Goal: Task Accomplishment & Management: Use online tool/utility

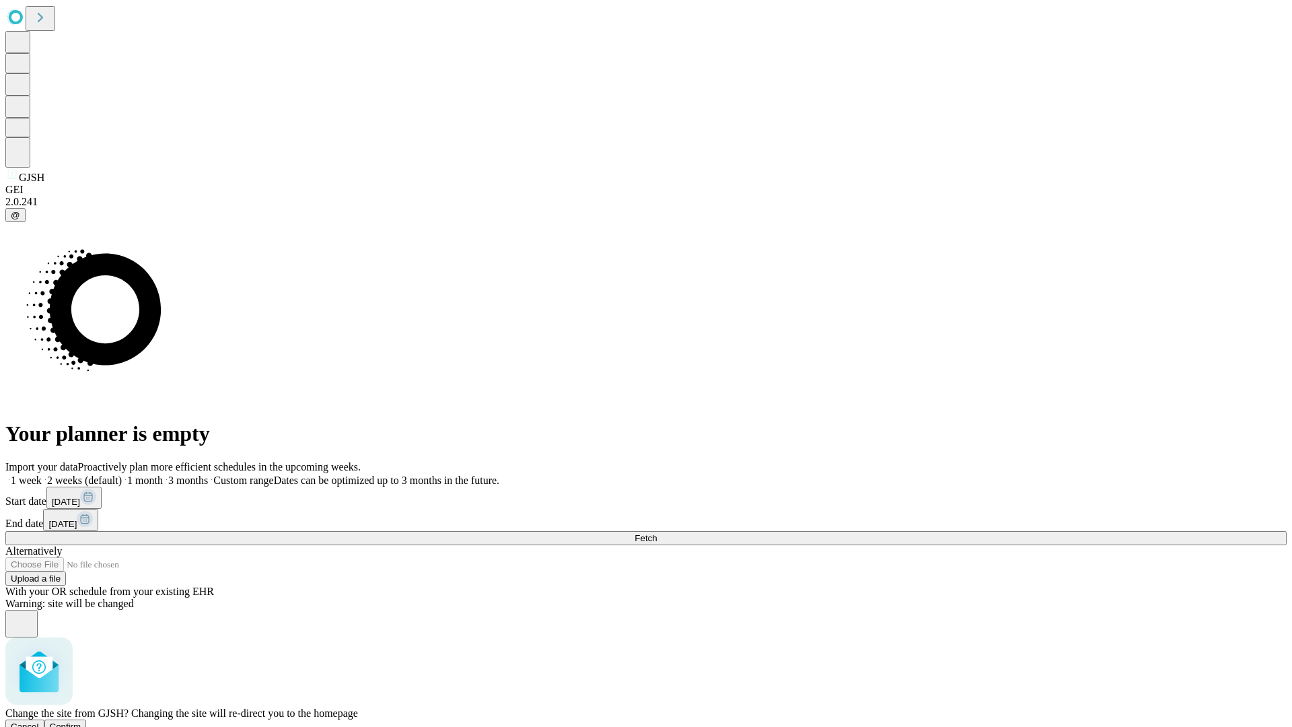
click at [81, 721] on span "Confirm" at bounding box center [66, 726] width 32 height 10
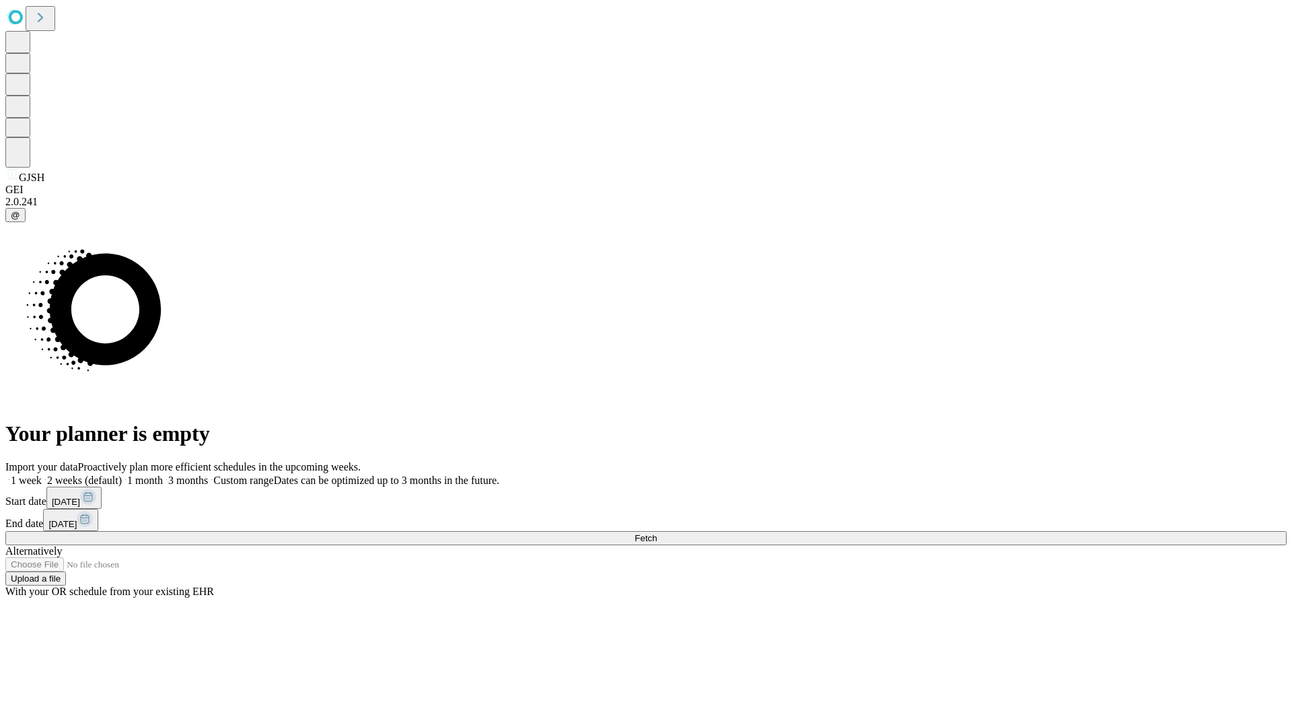
click at [163, 474] on label "1 month" at bounding box center [142, 479] width 41 height 11
click at [657, 533] on span "Fetch" at bounding box center [646, 538] width 22 height 10
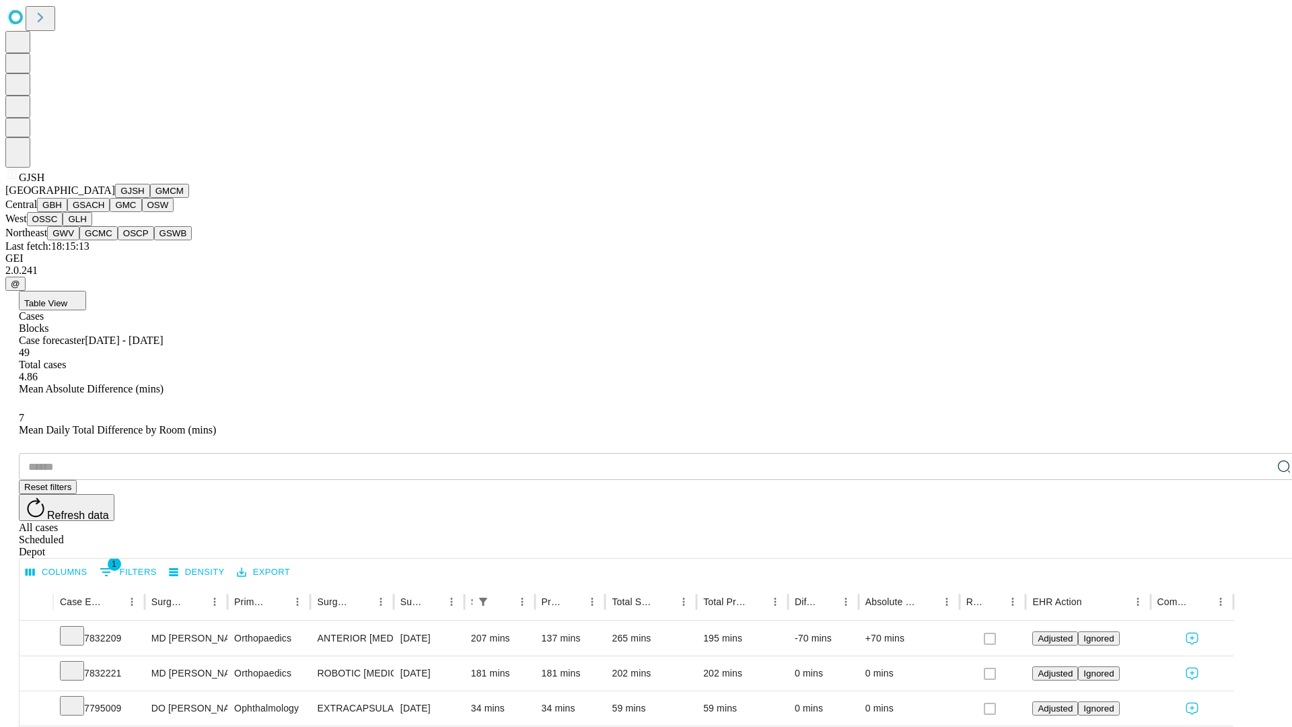
click at [150, 198] on button "GMCM" at bounding box center [169, 191] width 39 height 14
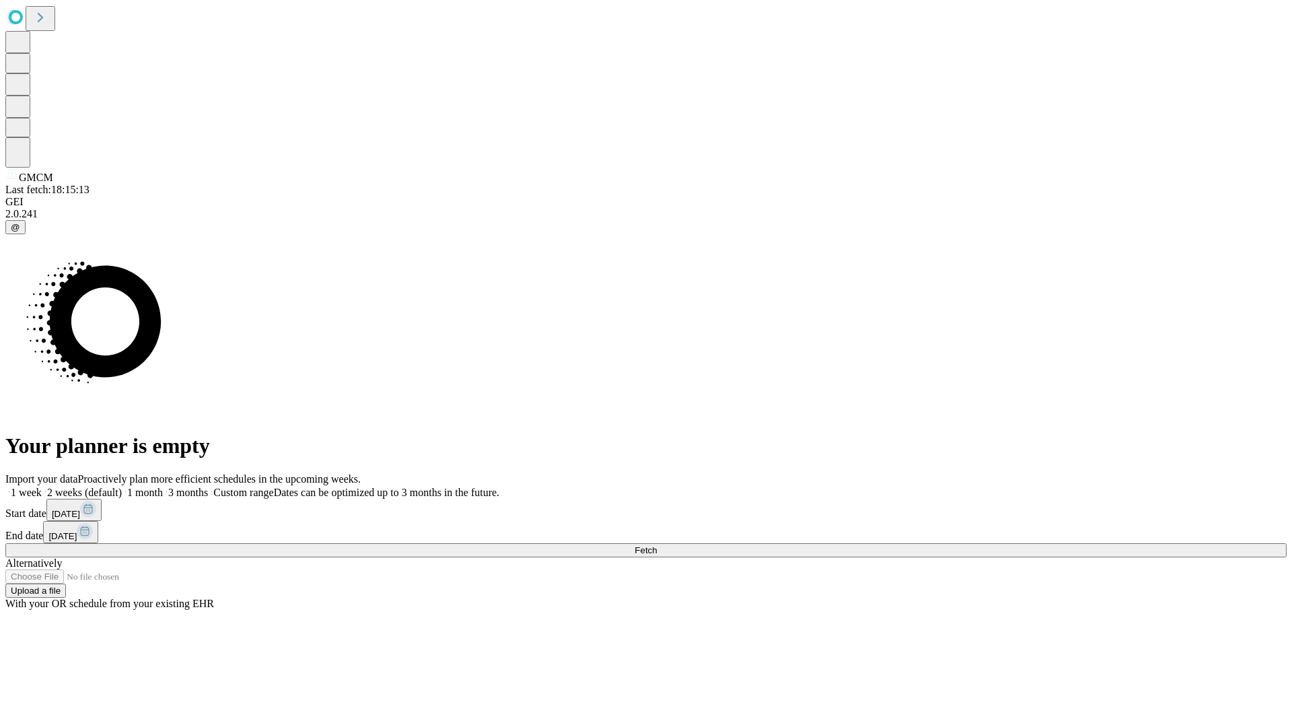
click at [163, 487] on label "1 month" at bounding box center [142, 492] width 41 height 11
click at [657, 545] on span "Fetch" at bounding box center [646, 550] width 22 height 10
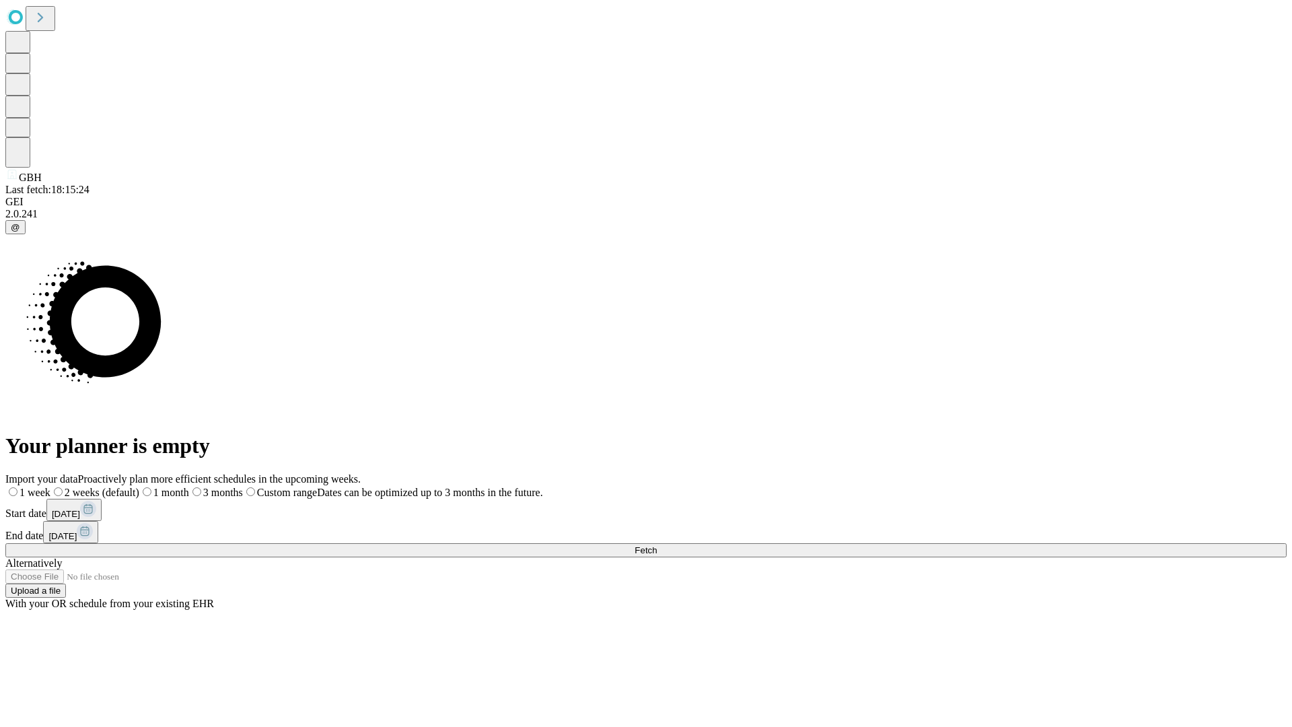
click at [189, 487] on label "1 month" at bounding box center [164, 492] width 50 height 11
click at [657, 545] on span "Fetch" at bounding box center [646, 550] width 22 height 10
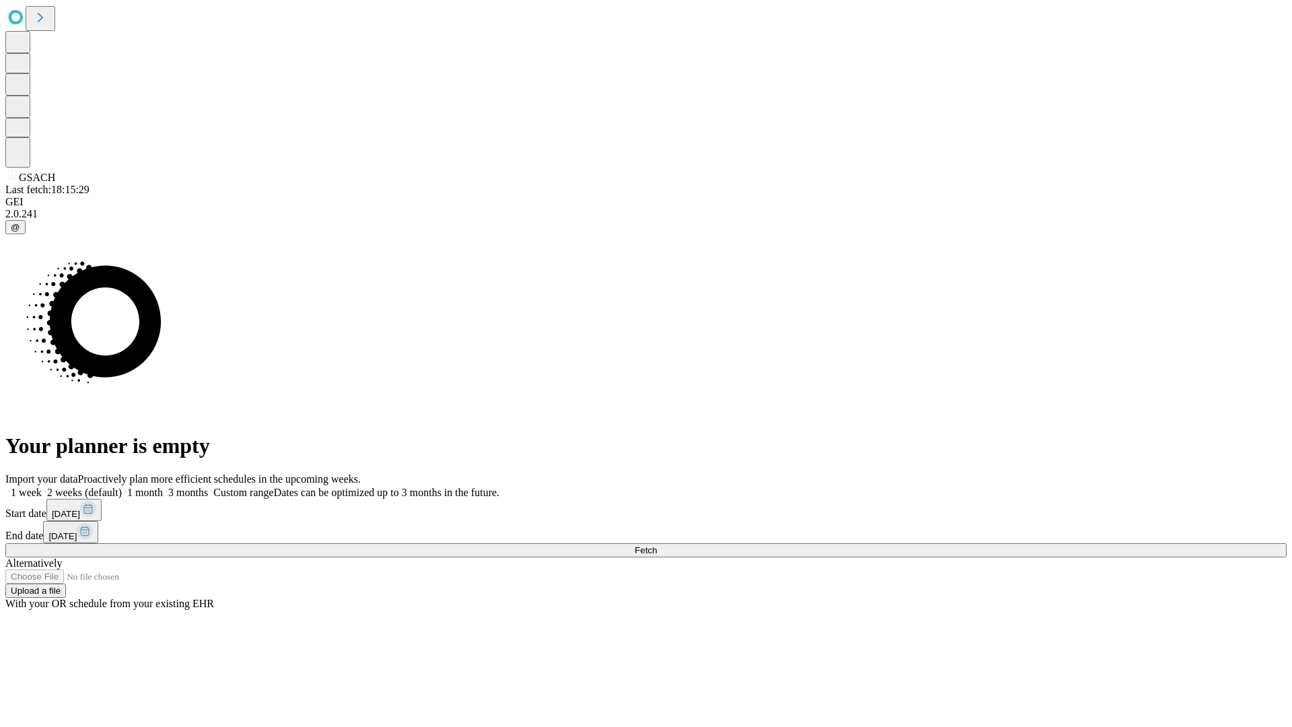
click at [163, 487] on label "1 month" at bounding box center [142, 492] width 41 height 11
click at [657, 545] on span "Fetch" at bounding box center [646, 550] width 22 height 10
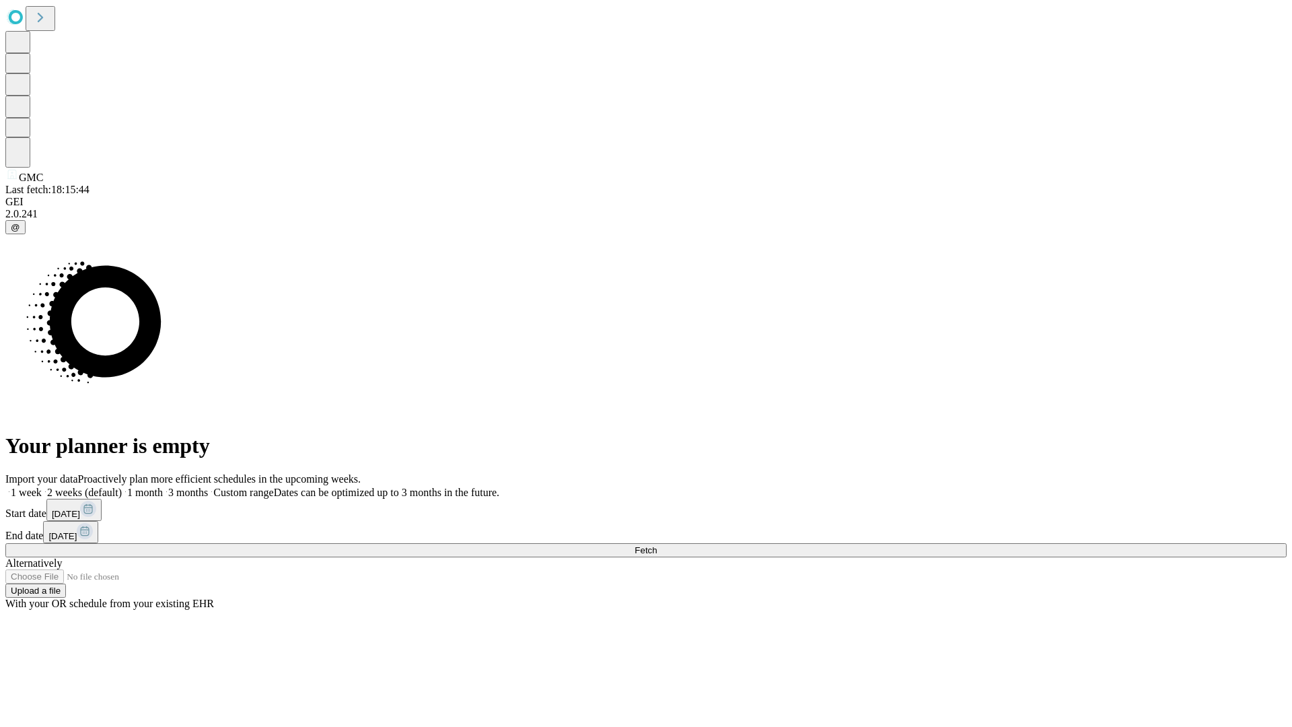
click at [163, 487] on label "1 month" at bounding box center [142, 492] width 41 height 11
click at [657, 545] on span "Fetch" at bounding box center [646, 550] width 22 height 10
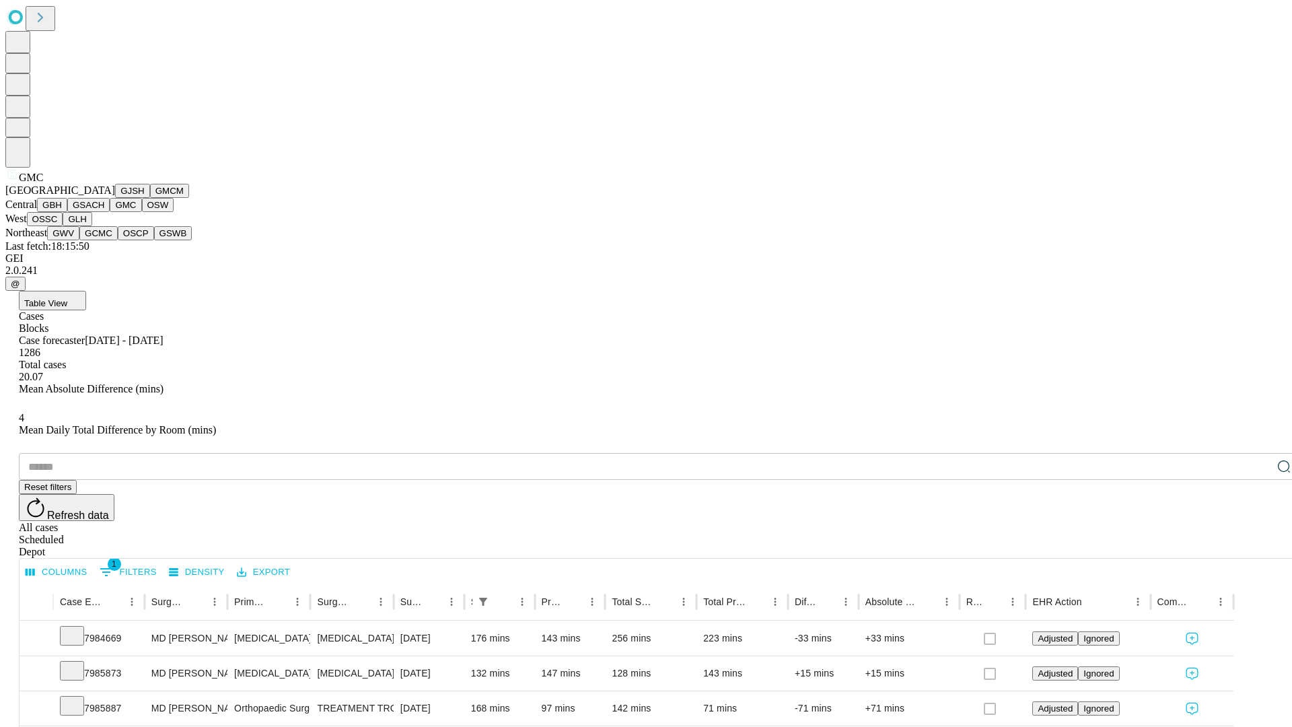
click at [142, 212] on button "OSW" at bounding box center [158, 205] width 32 height 14
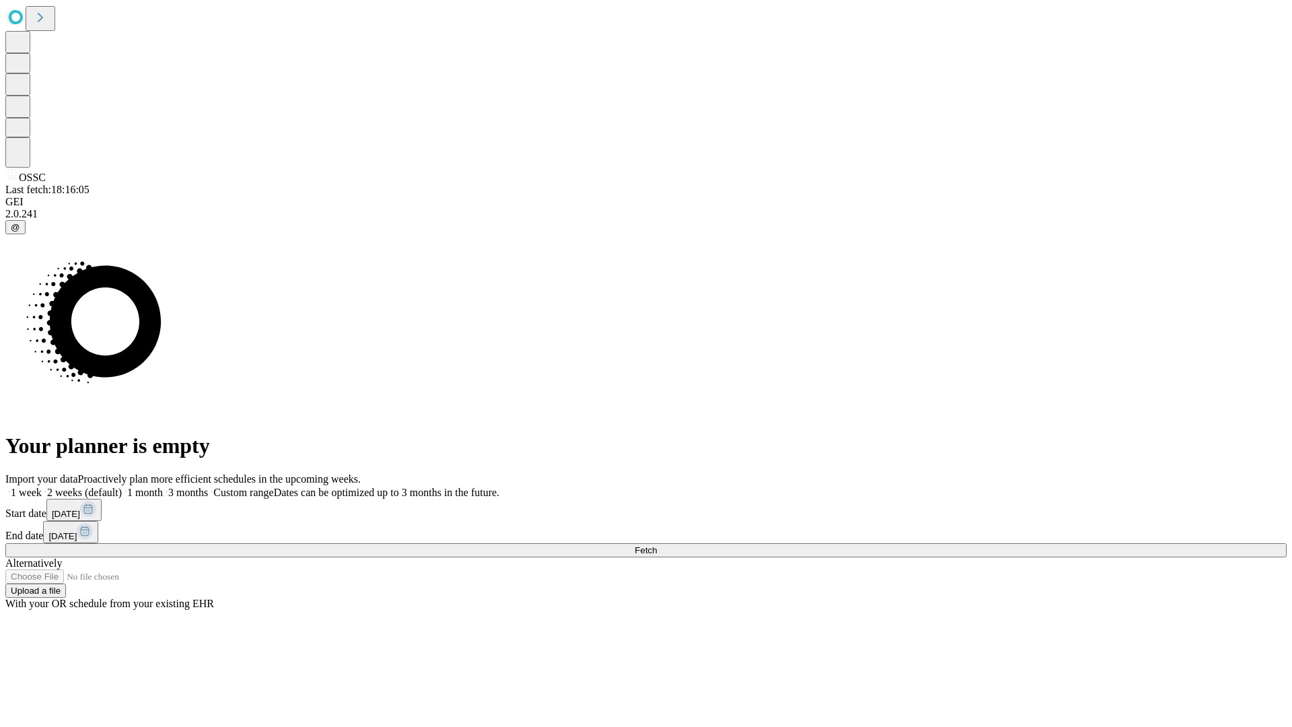
click at [163, 487] on label "1 month" at bounding box center [142, 492] width 41 height 11
click at [657, 545] on span "Fetch" at bounding box center [646, 550] width 22 height 10
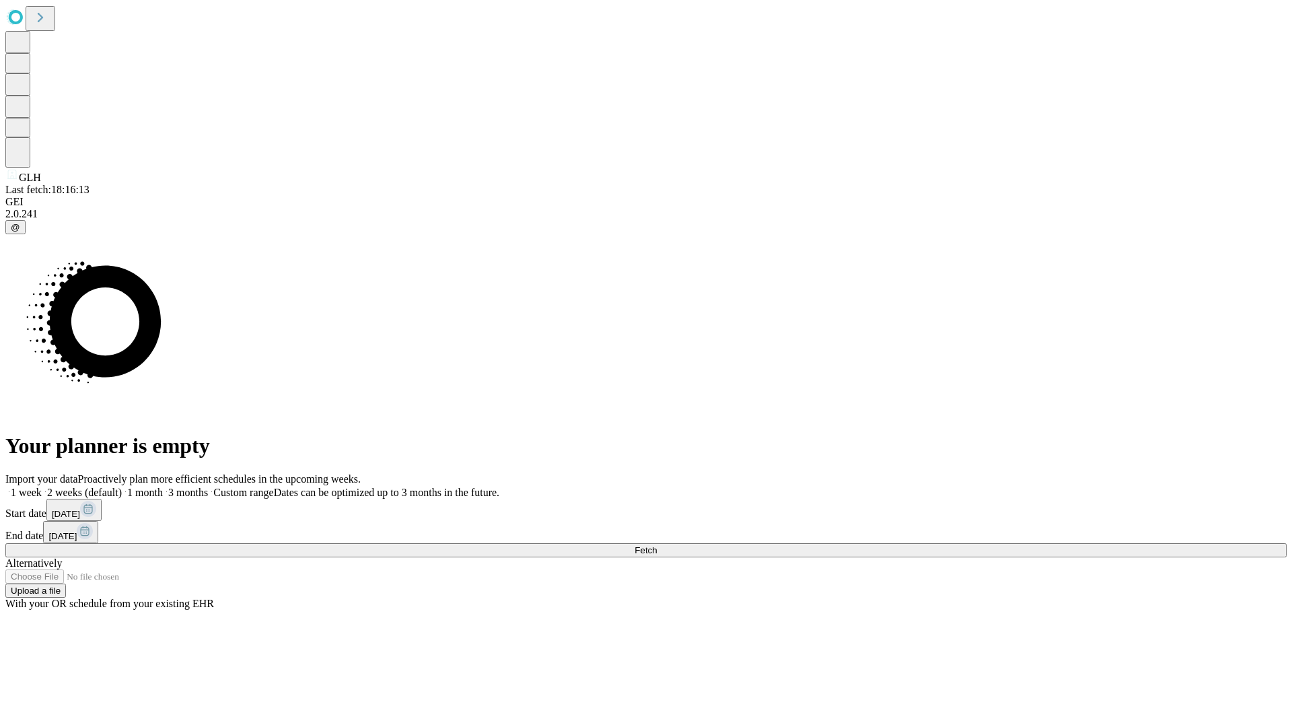
click at [657, 545] on span "Fetch" at bounding box center [646, 550] width 22 height 10
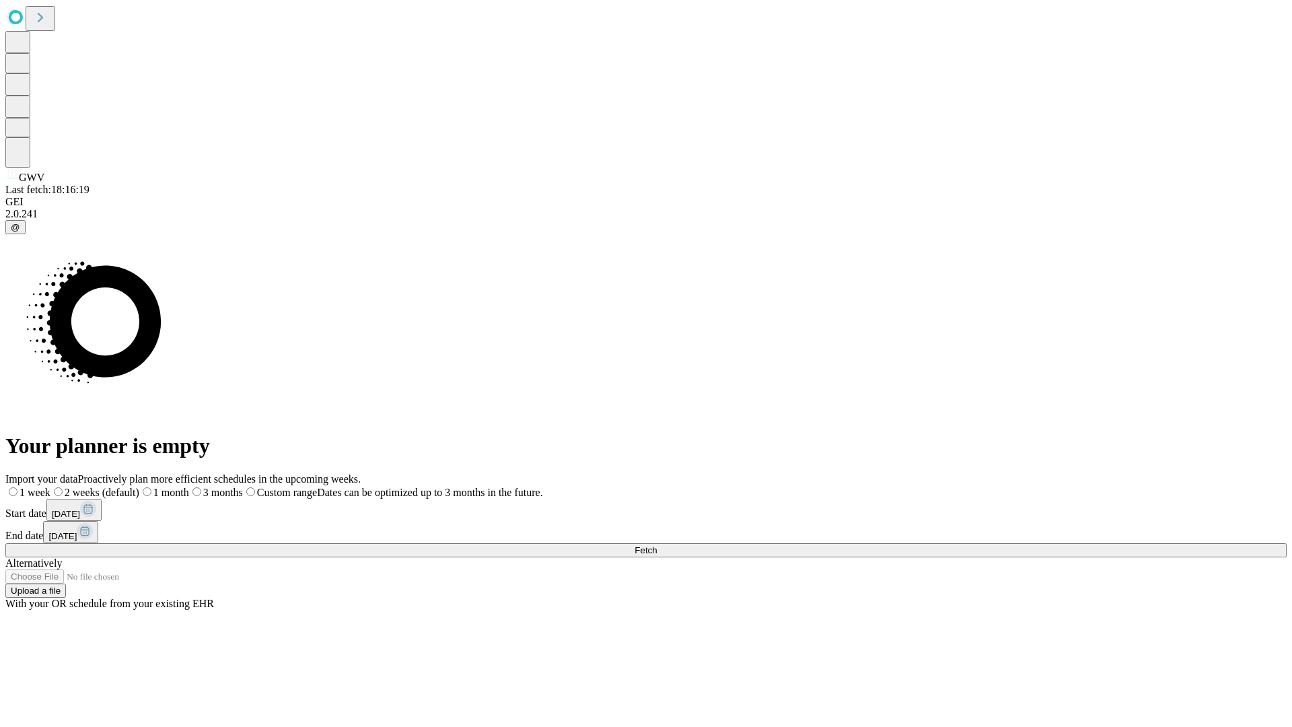
click at [189, 487] on label "1 month" at bounding box center [164, 492] width 50 height 11
click at [657, 545] on span "Fetch" at bounding box center [646, 550] width 22 height 10
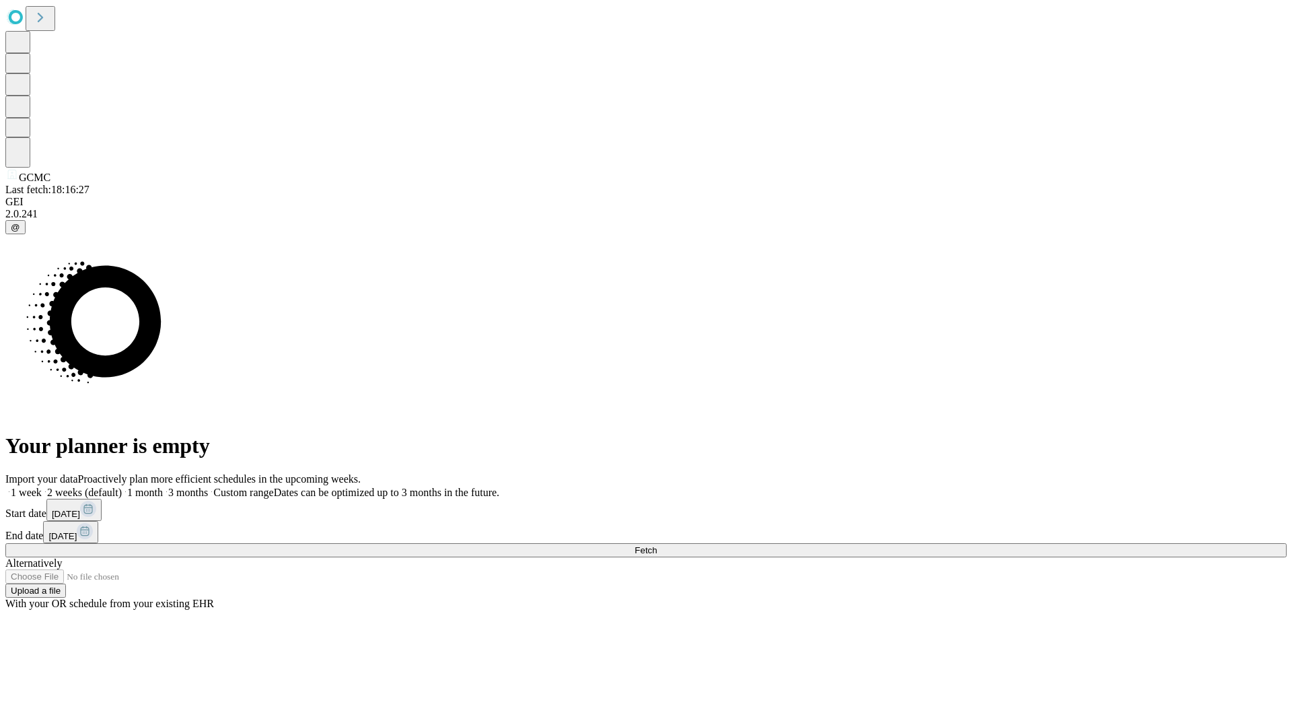
click at [163, 487] on label "1 month" at bounding box center [142, 492] width 41 height 11
click at [657, 545] on span "Fetch" at bounding box center [646, 550] width 22 height 10
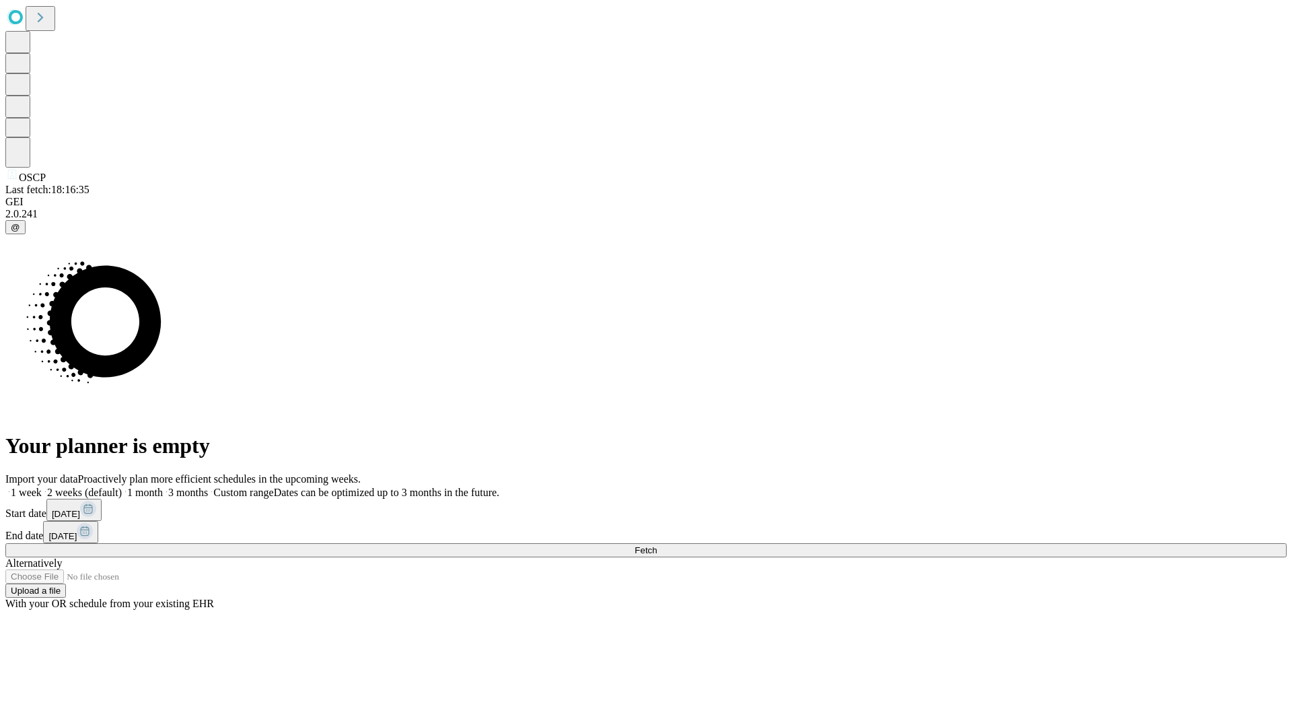
click at [163, 487] on label "1 month" at bounding box center [142, 492] width 41 height 11
click at [657, 545] on span "Fetch" at bounding box center [646, 550] width 22 height 10
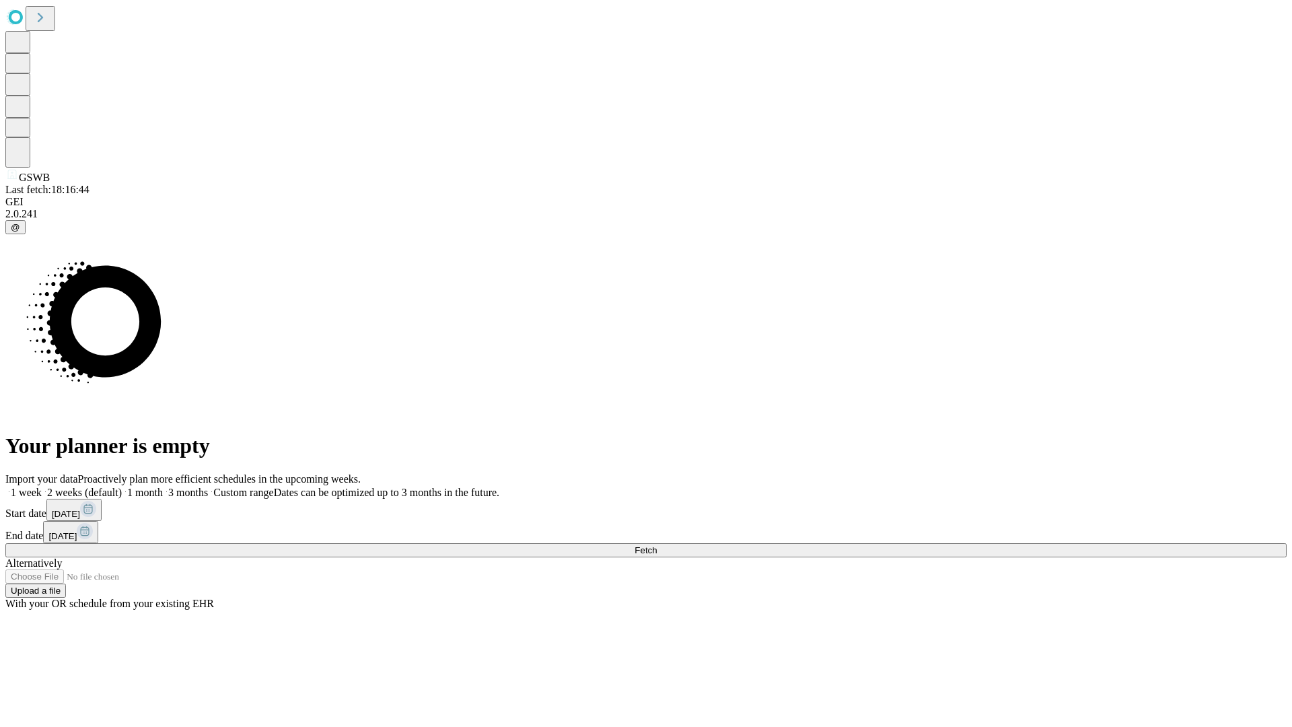
click at [163, 487] on label "1 month" at bounding box center [142, 492] width 41 height 11
click at [657, 545] on span "Fetch" at bounding box center [646, 550] width 22 height 10
